Goal: Task Accomplishment & Management: Manage account settings

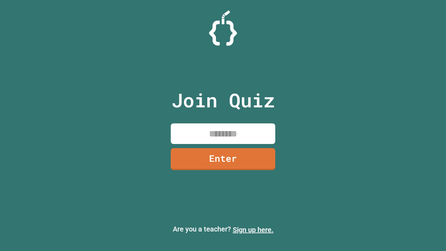
click at [253, 230] on link "Sign up here." at bounding box center [253, 229] width 41 height 8
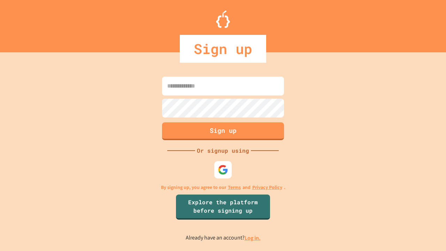
click at [253, 238] on link "Log in." at bounding box center [253, 237] width 16 height 7
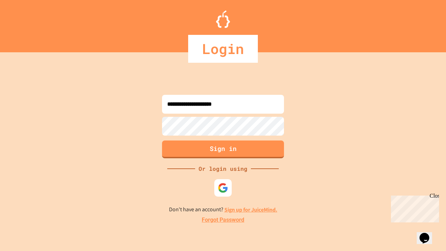
type input "**********"
